Goal: Task Accomplishment & Management: Use online tool/utility

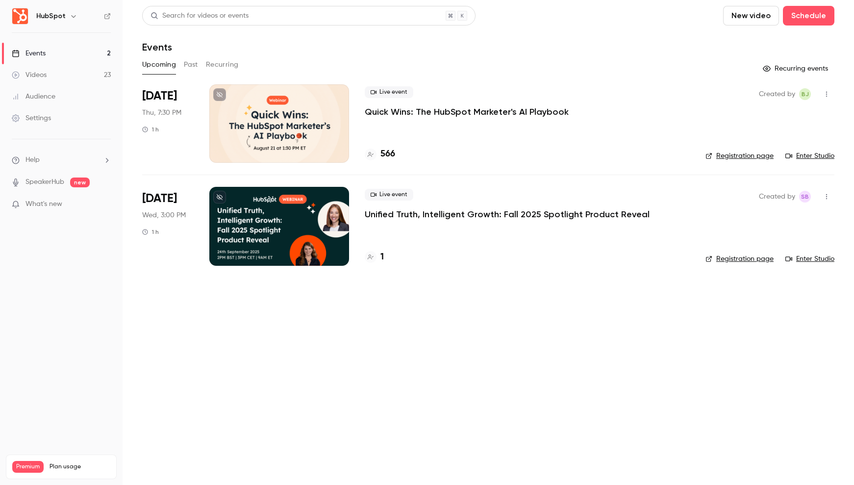
click at [64, 15] on div "HubSpot" at bounding box center [66, 16] width 60 height 12
click at [70, 15] on icon "button" at bounding box center [74, 16] width 8 height 8
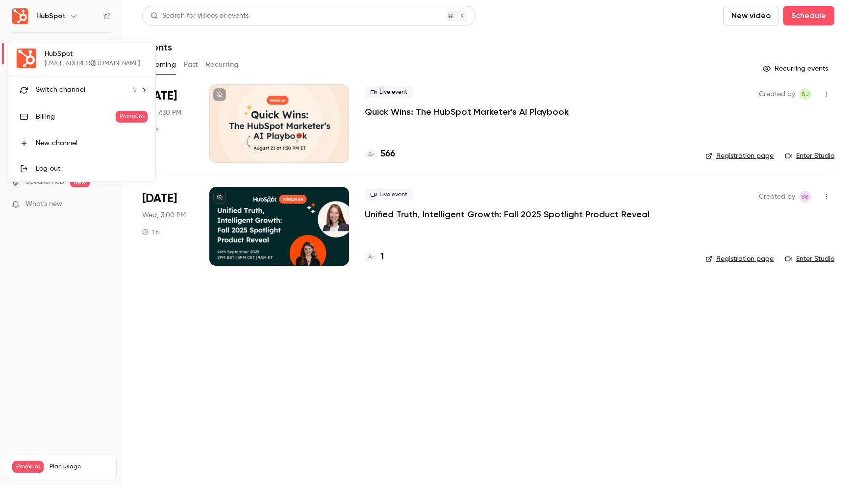
click at [123, 91] on div "Switch channel 5" at bounding box center [86, 90] width 101 height 10
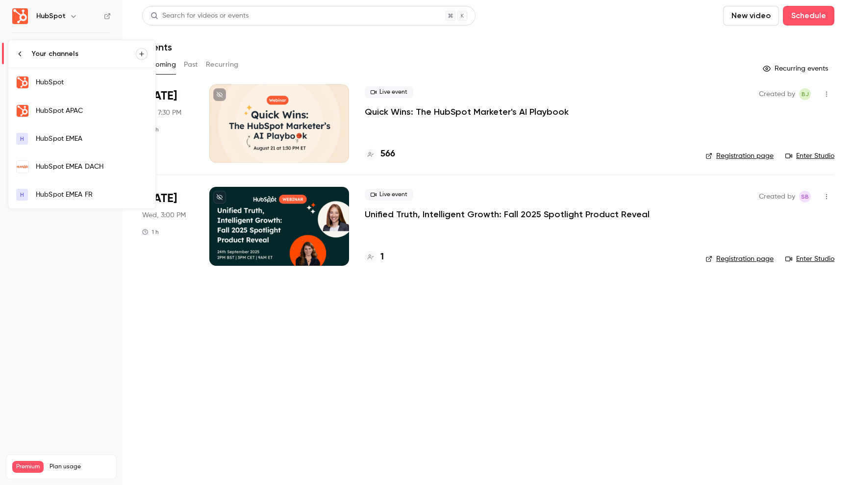
click at [99, 163] on div "HubSpot EMEA DACH" at bounding box center [92, 167] width 112 height 10
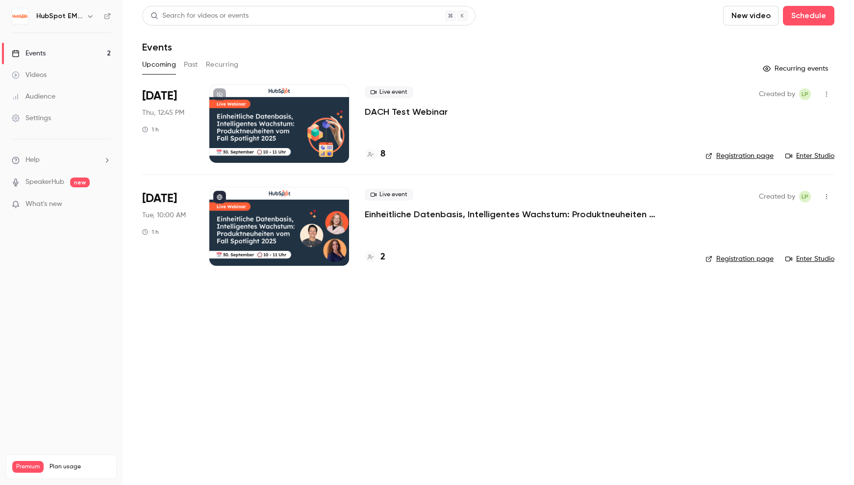
click at [452, 214] on p "Einheitliche Datenbasis, Intelligentes Wachstum: Produktneuheiten vom Fall Spot…" at bounding box center [512, 214] width 294 height 12
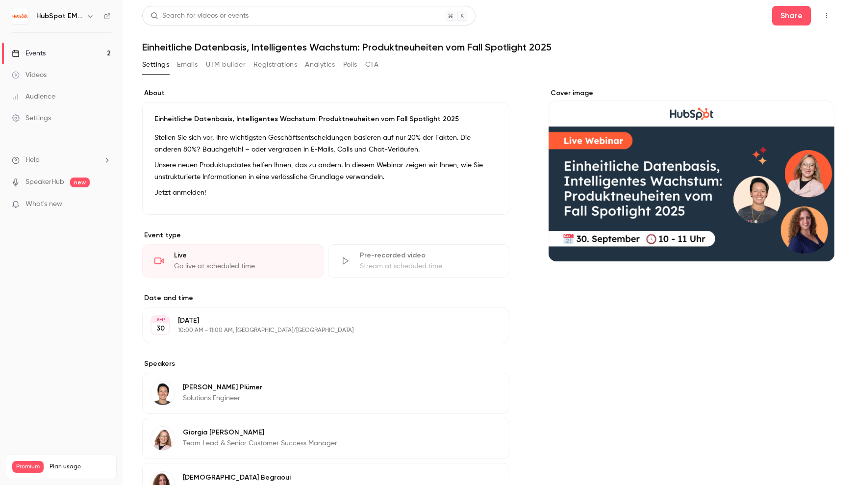
drag, startPoint x: 178, startPoint y: 64, endPoint x: 181, endPoint y: 69, distance: 5.7
click at [178, 64] on button "Emails" at bounding box center [187, 65] width 21 height 16
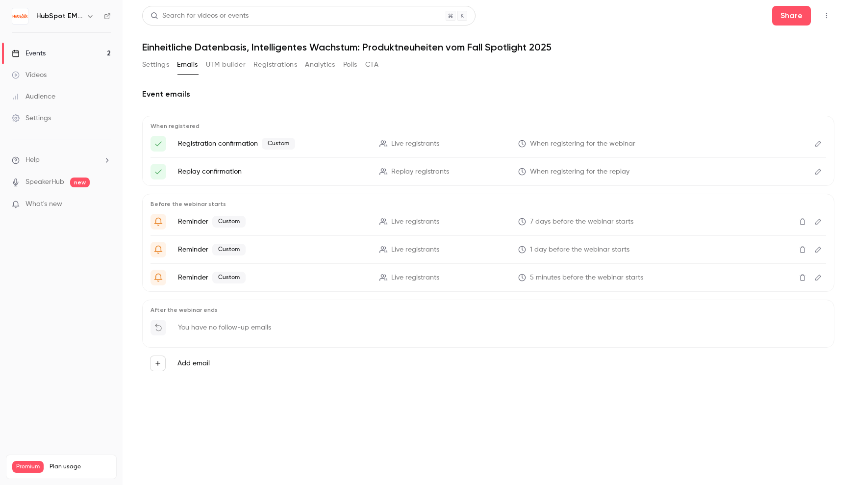
click at [816, 144] on icon "Edit" at bounding box center [818, 144] width 6 height 6
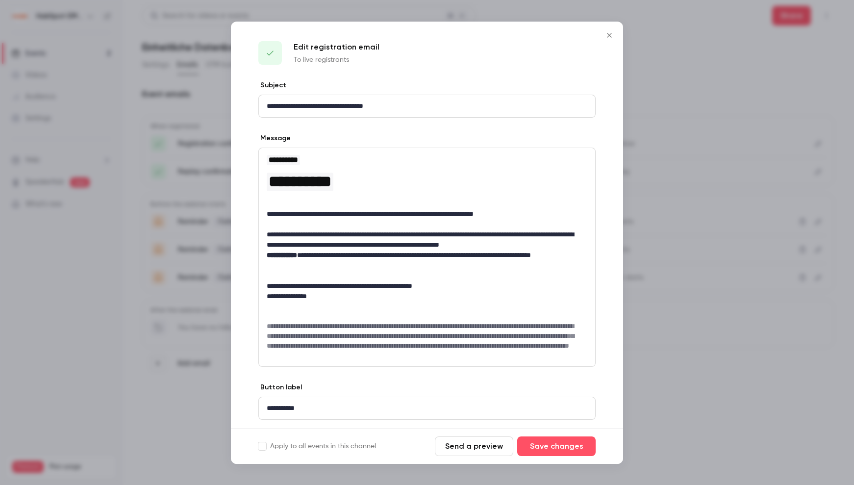
click at [474, 442] on button "Send a preview" at bounding box center [474, 446] width 78 height 20
